Goal: Information Seeking & Learning: Learn about a topic

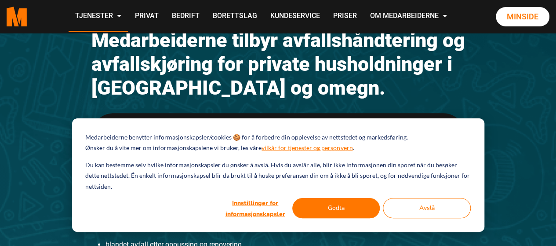
scroll to position [141, 0]
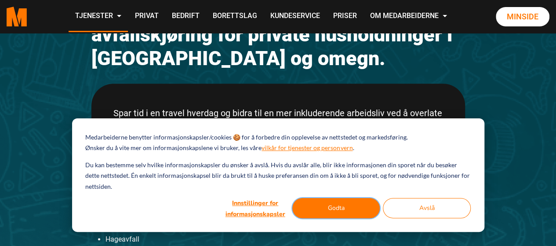
click at [350, 206] on button "Godta" at bounding box center [336, 208] width 88 height 20
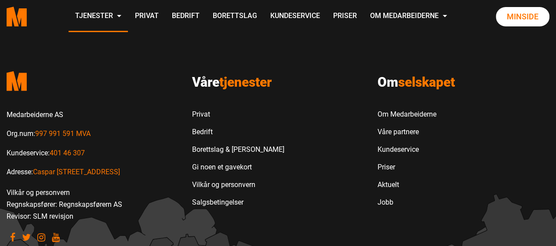
scroll to position [819, 0]
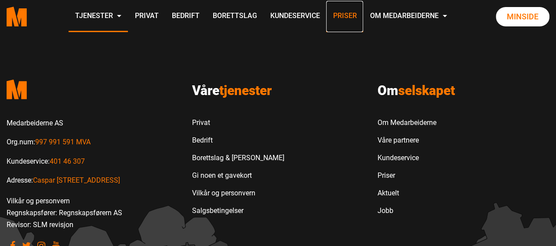
click at [344, 18] on link "Priser" at bounding box center [344, 16] width 37 height 31
